Goal: Information Seeking & Learning: Learn about a topic

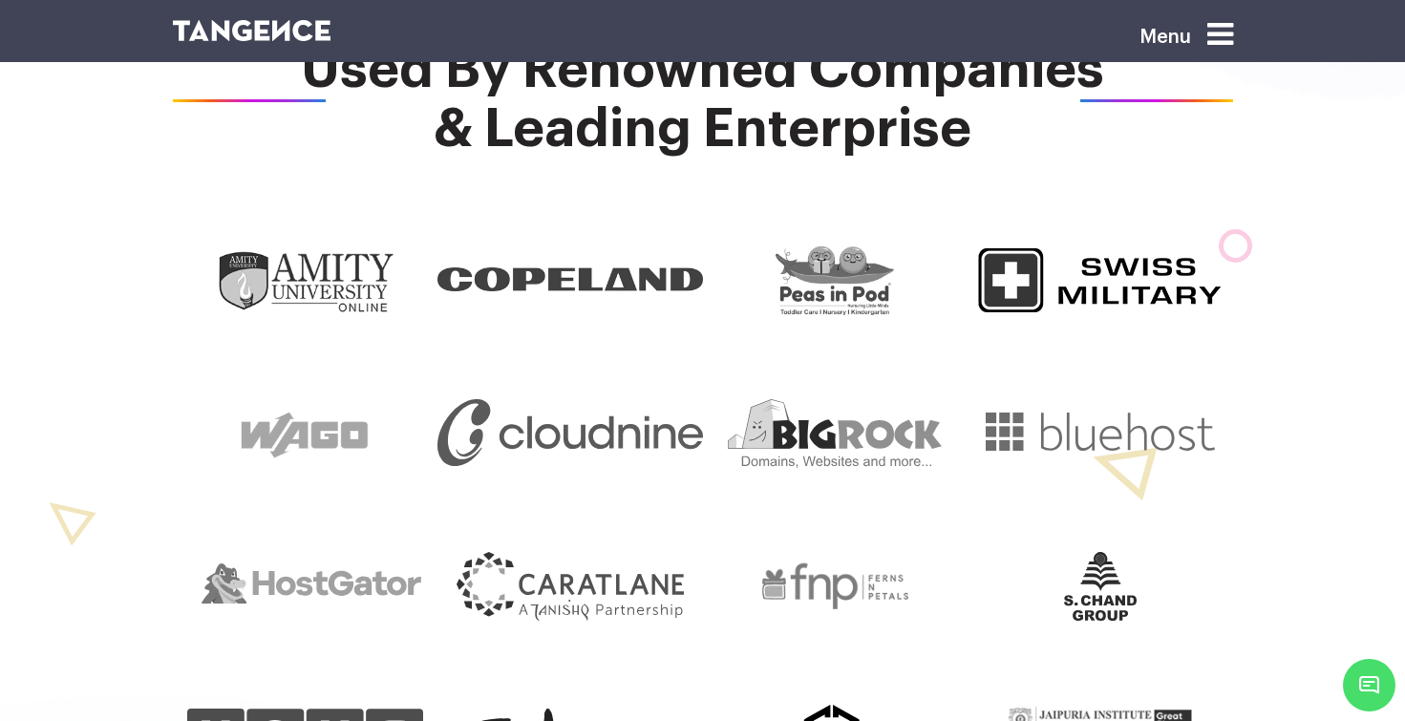
scroll to position [1057, 0]
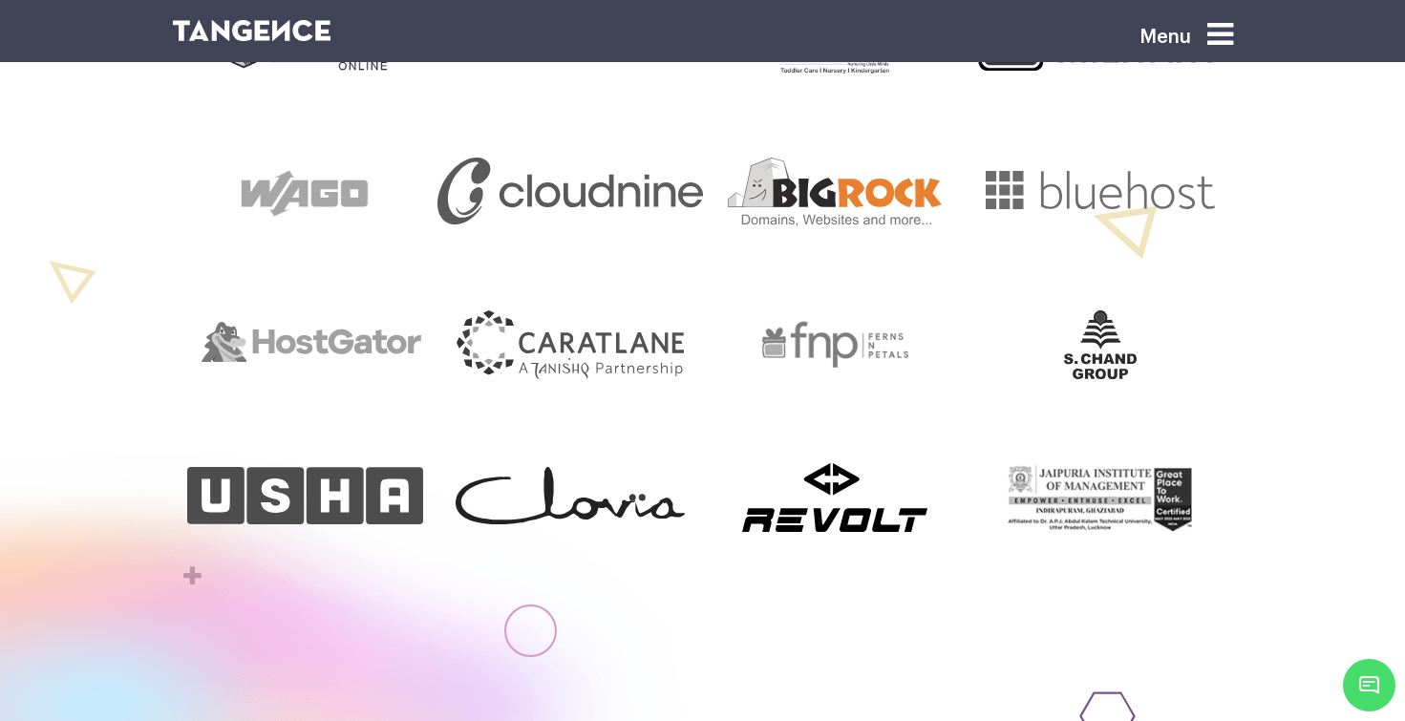
click at [888, 214] on img at bounding box center [835, 192] width 214 height 69
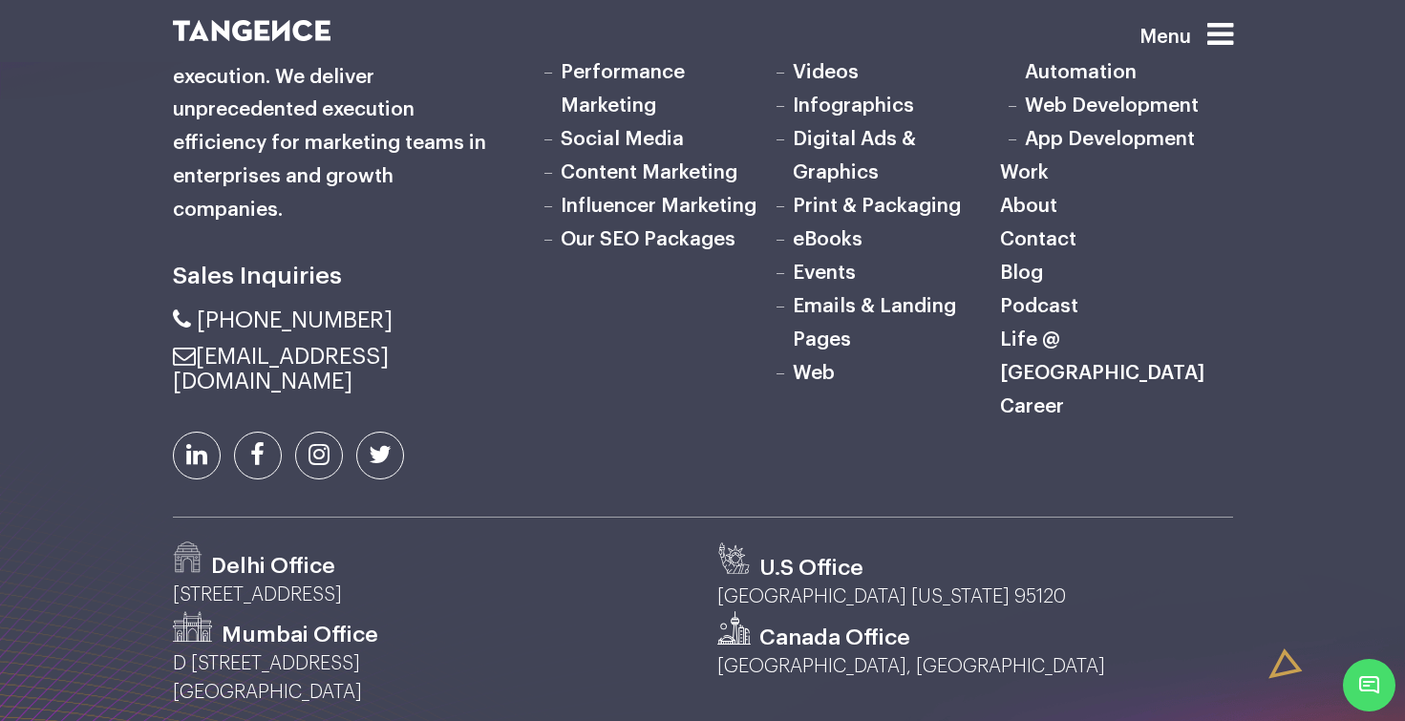
scroll to position [6214, 0]
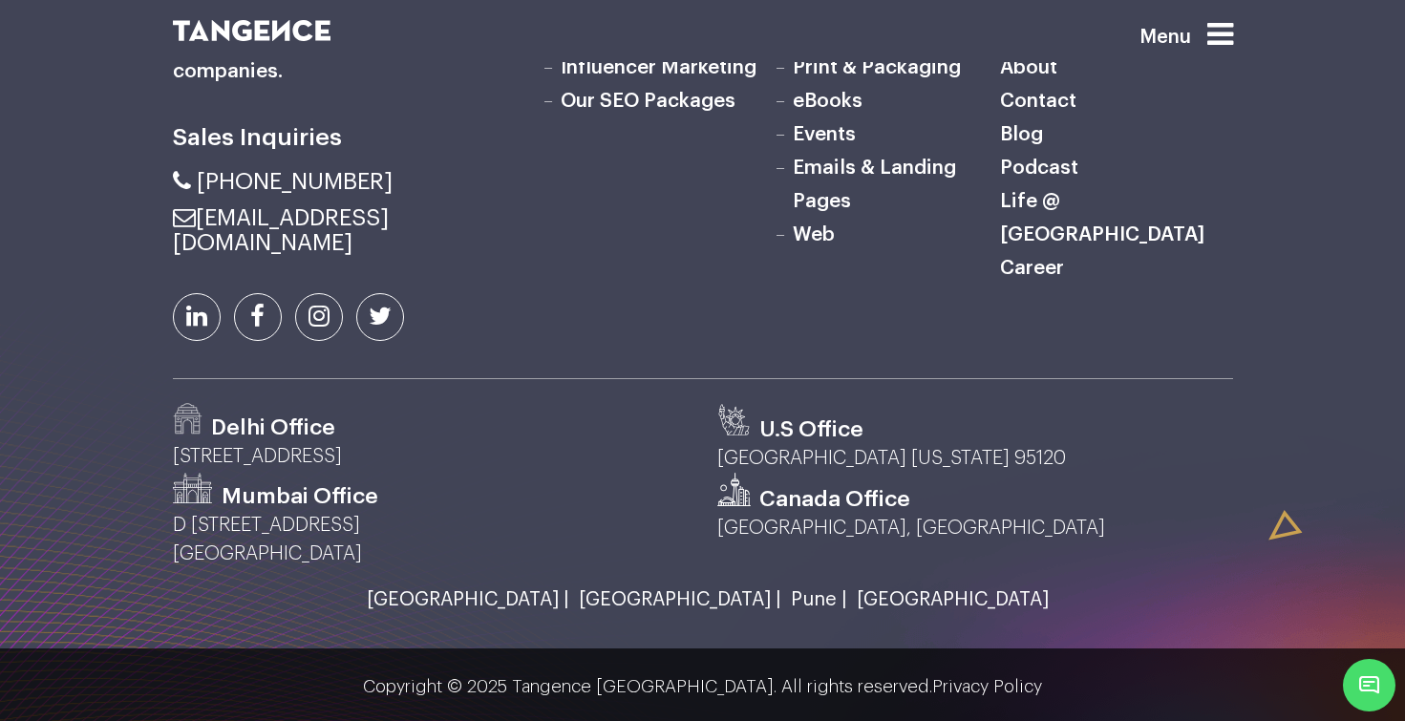
click at [841, 44] on link "Digital Ads & Graphics" at bounding box center [854, 16] width 123 height 53
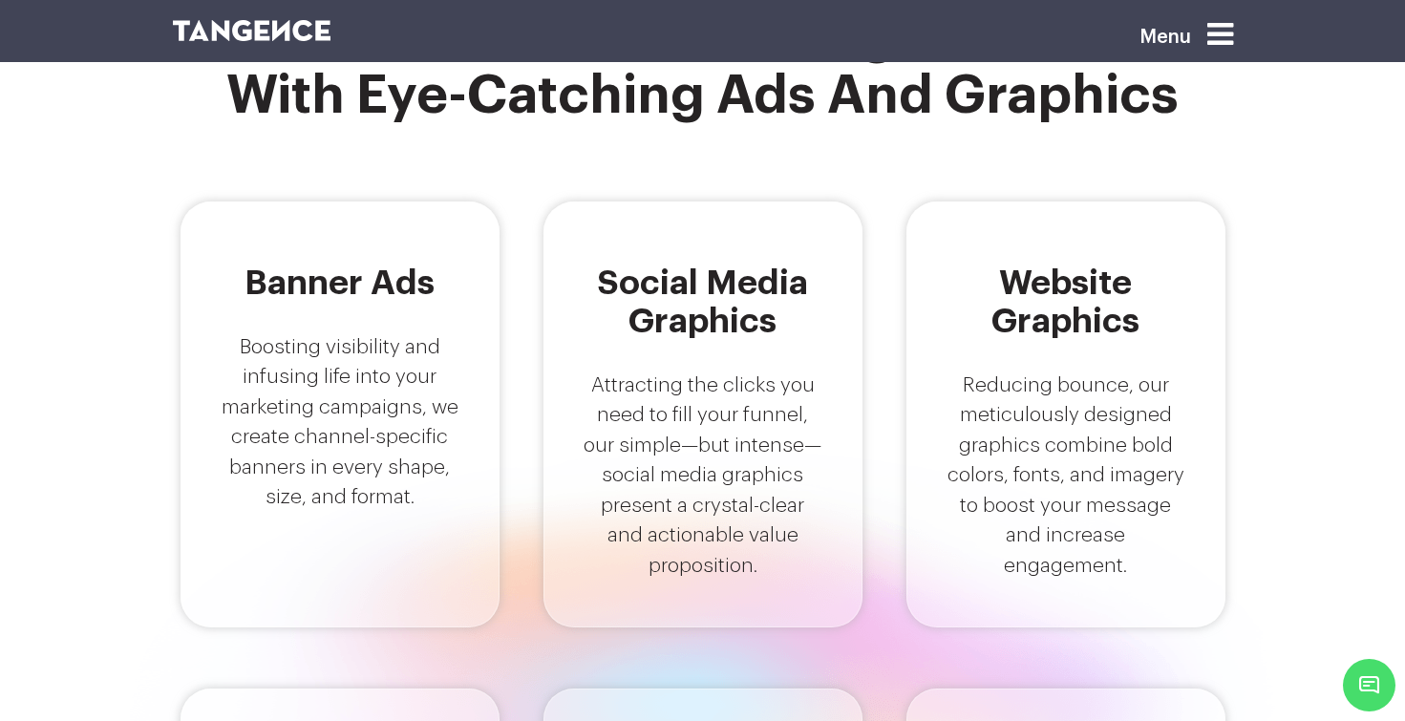
click at [705, 411] on p "Attracting the clicks you need to fill your funnel, our simple—but intense—soci…" at bounding box center [703, 476] width 241 height 211
click at [701, 285] on h5 "Social Media Graphics" at bounding box center [703, 302] width 241 height 76
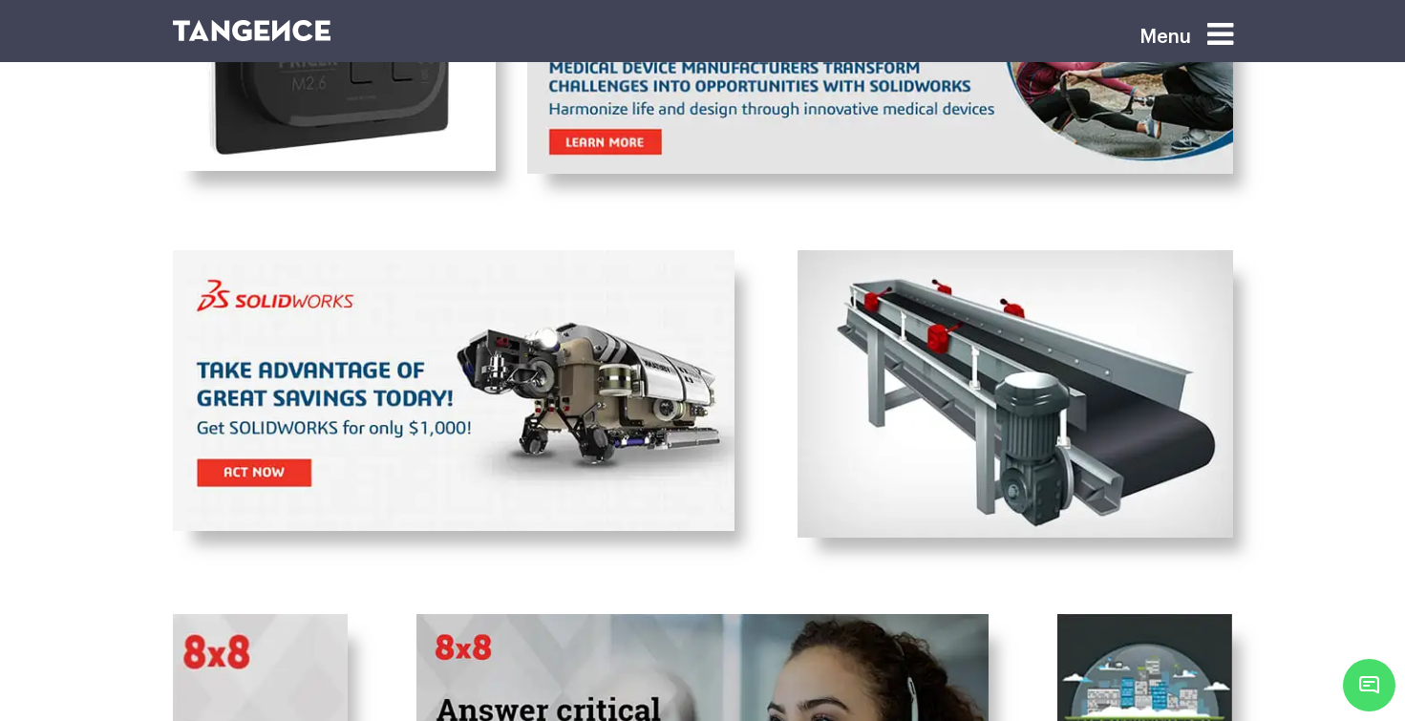
scroll to position [2419, 0]
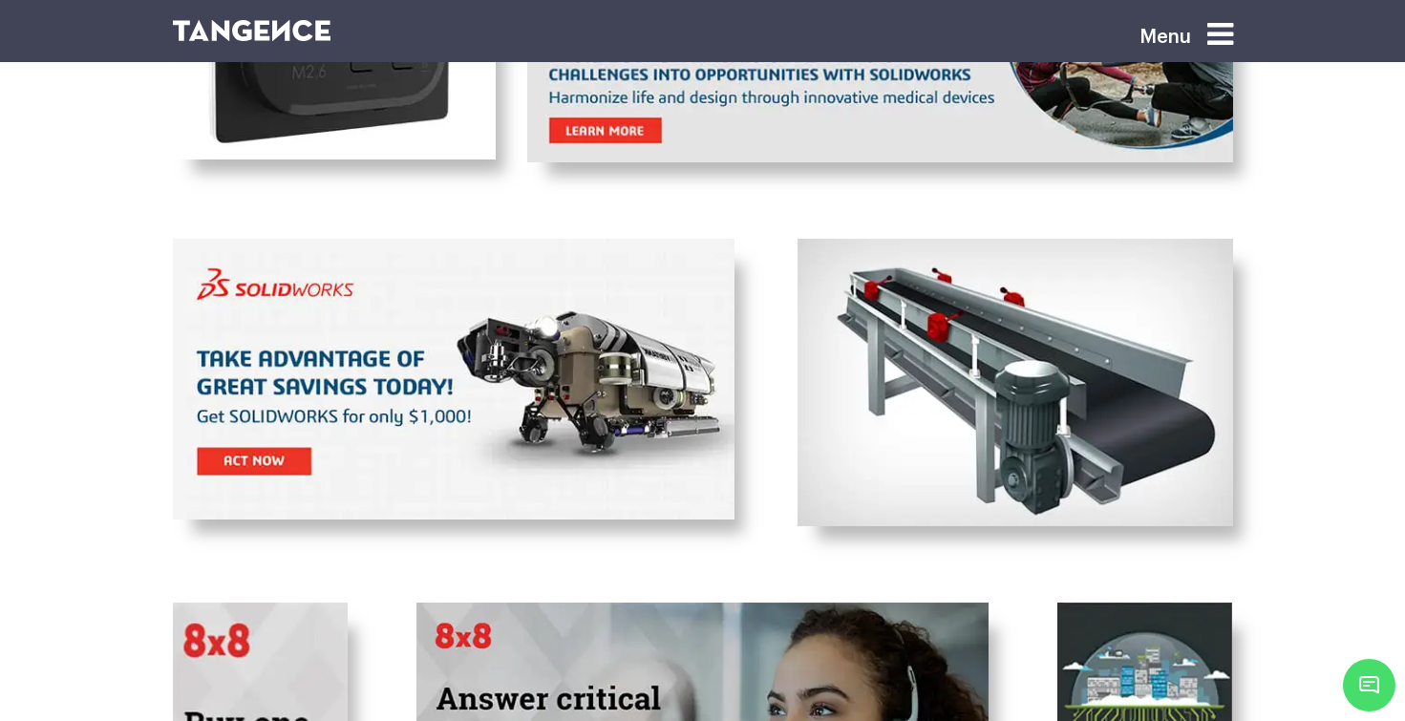
click at [415, 345] on img at bounding box center [454, 379] width 562 height 281
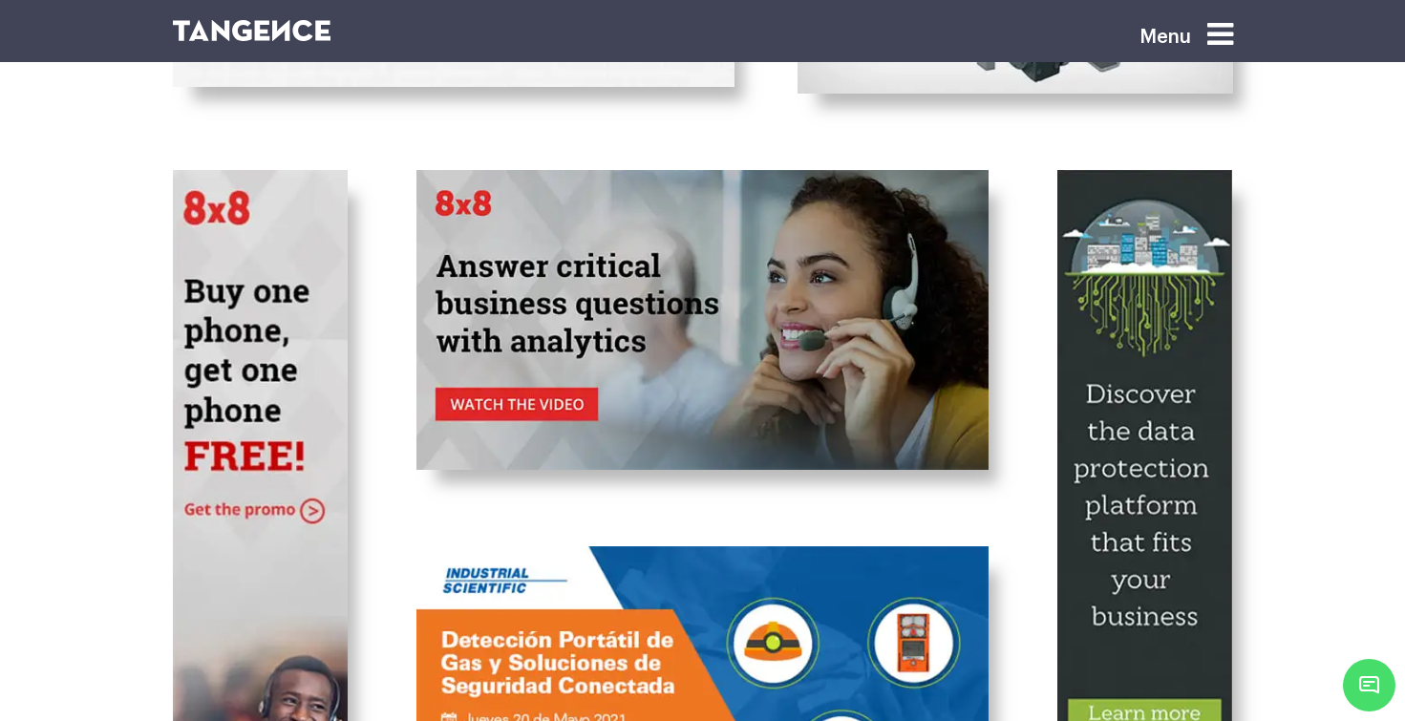
scroll to position [2916, 0]
